Goal: Find specific page/section: Find specific page/section

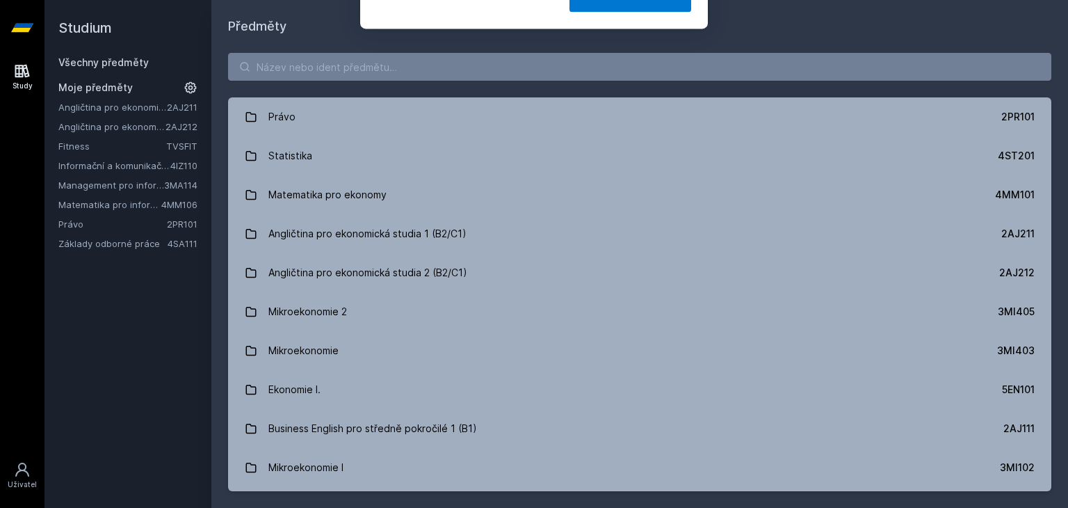
click at [536, 82] on button "Ne" at bounding box center [537, 89] width 50 height 35
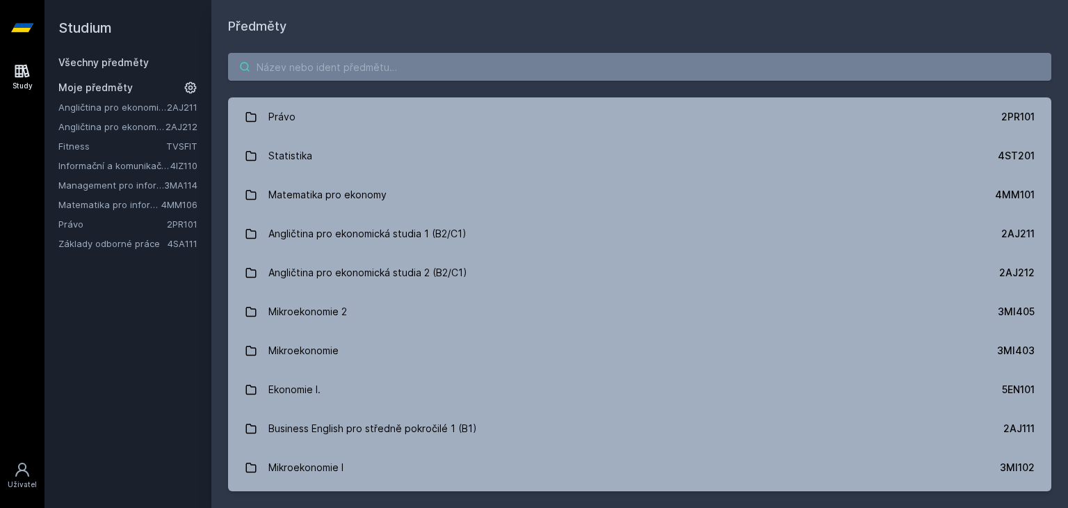
click at [425, 55] on input "search" at bounding box center [640, 67] width 824 height 28
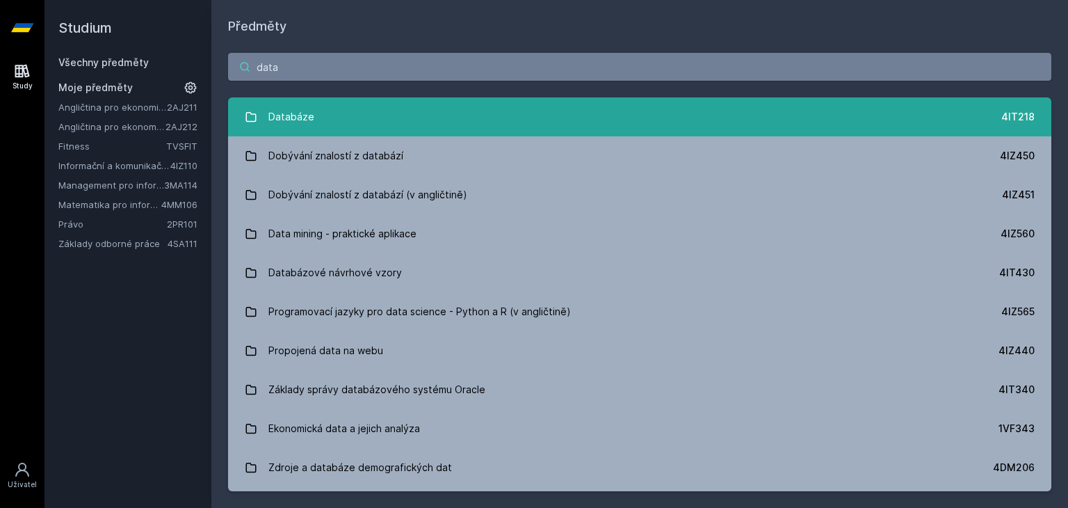
type input "data"
click at [429, 134] on link "Databáze 4IT218" at bounding box center [640, 116] width 824 height 39
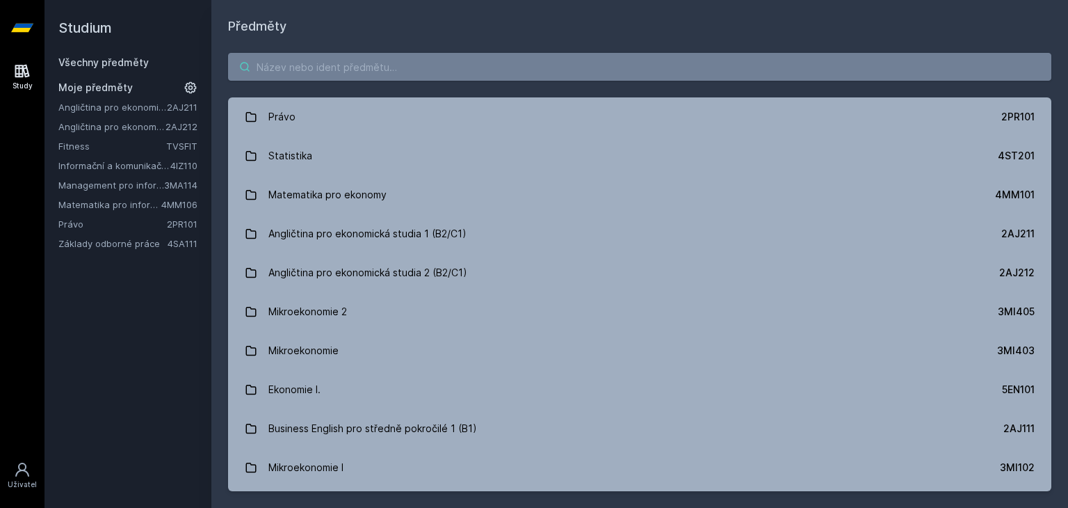
click at [294, 67] on input "search" at bounding box center [640, 67] width 824 height 28
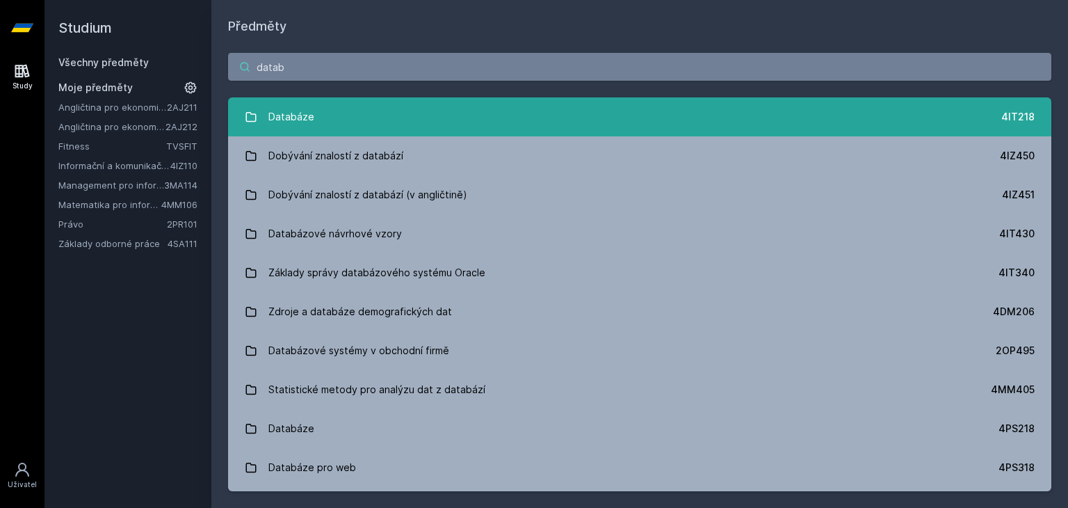
type input "datab"
click at [431, 118] on link "Databáze 4IT218" at bounding box center [640, 116] width 824 height 39
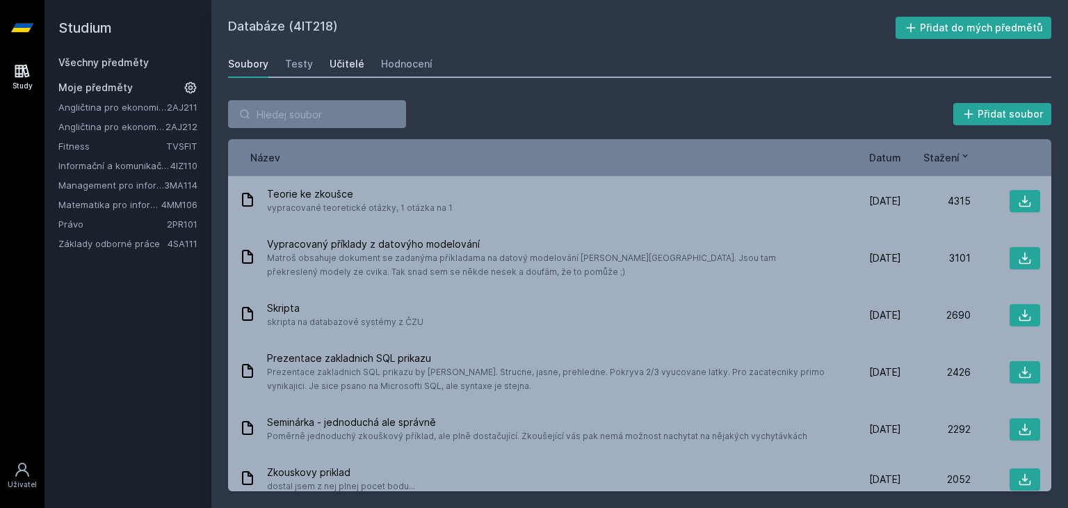
click at [339, 63] on div "Učitelé" at bounding box center [347, 64] width 35 height 14
